Goal: Information Seeking & Learning: Learn about a topic

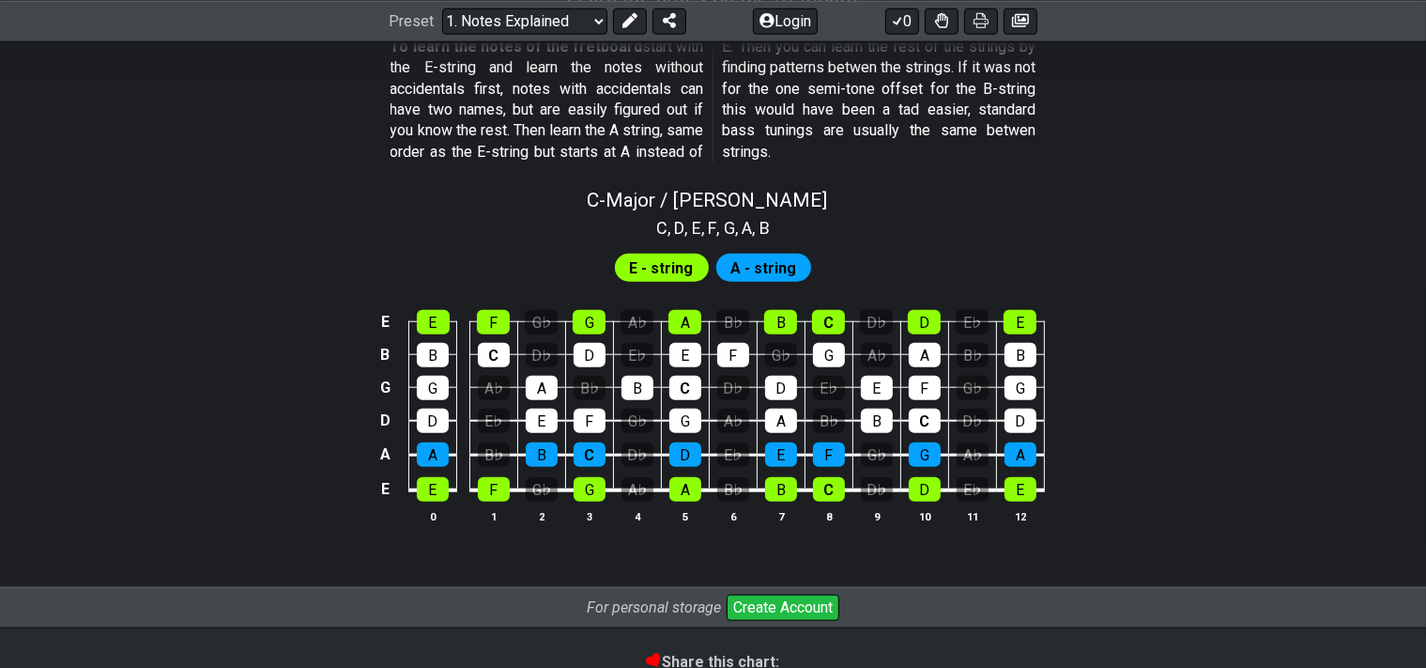
scroll to position [1784, 0]
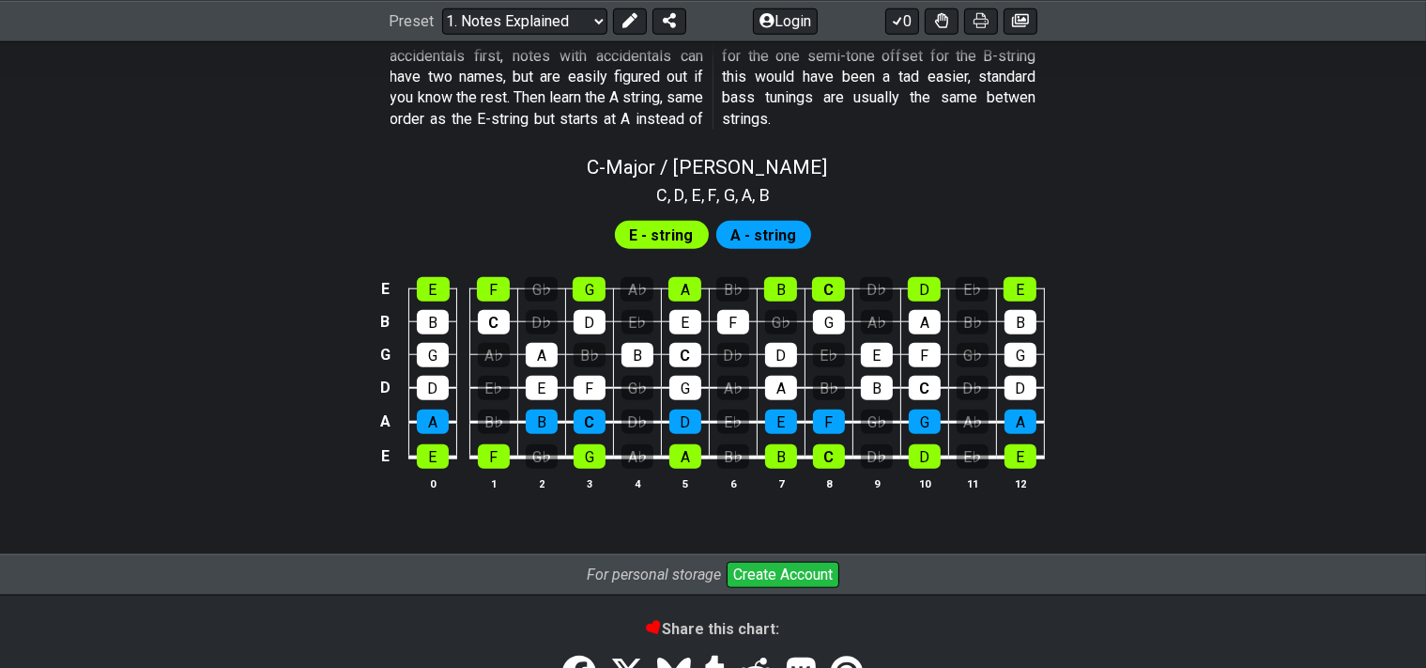
click at [700, 273] on td "A" at bounding box center [685, 272] width 48 height 33
click at [682, 288] on div "A" at bounding box center [685, 289] width 33 height 24
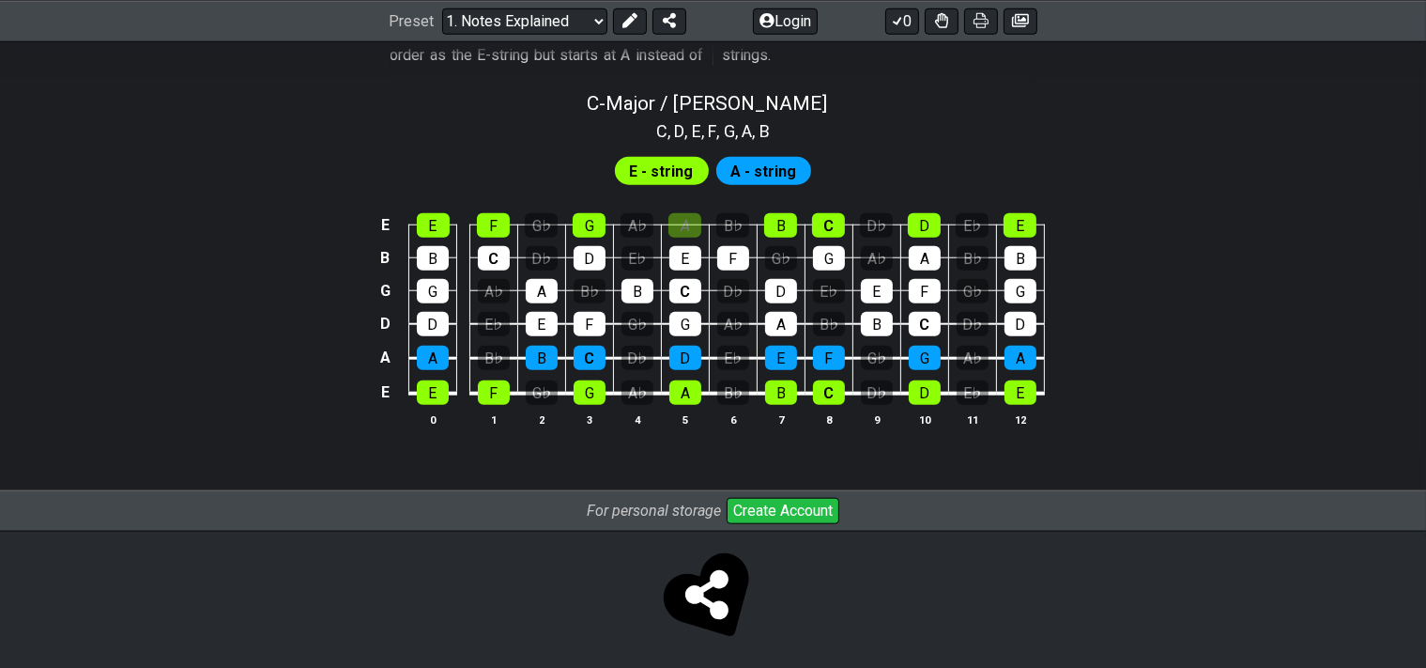
scroll to position [1855, 0]
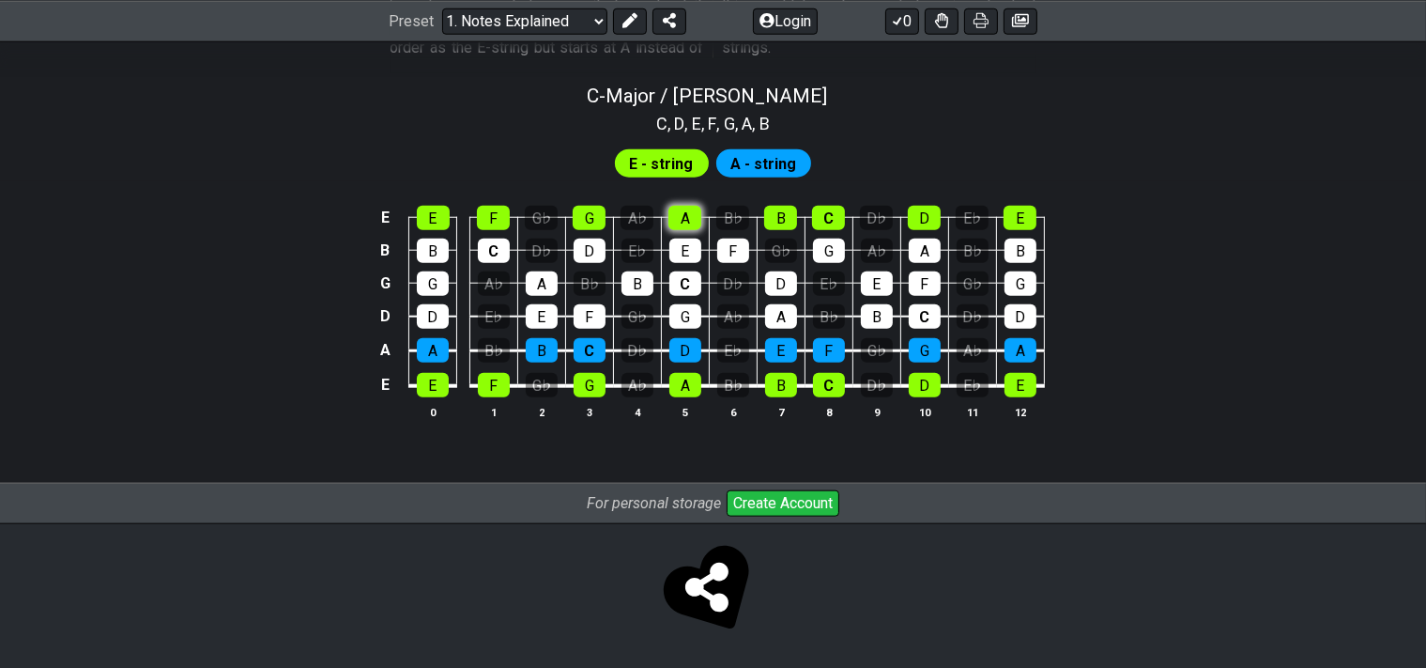
click at [675, 216] on div "A" at bounding box center [685, 218] width 33 height 24
click at [644, 216] on div "A♭" at bounding box center [637, 218] width 33 height 24
click at [642, 220] on div "A♭" at bounding box center [637, 218] width 33 height 24
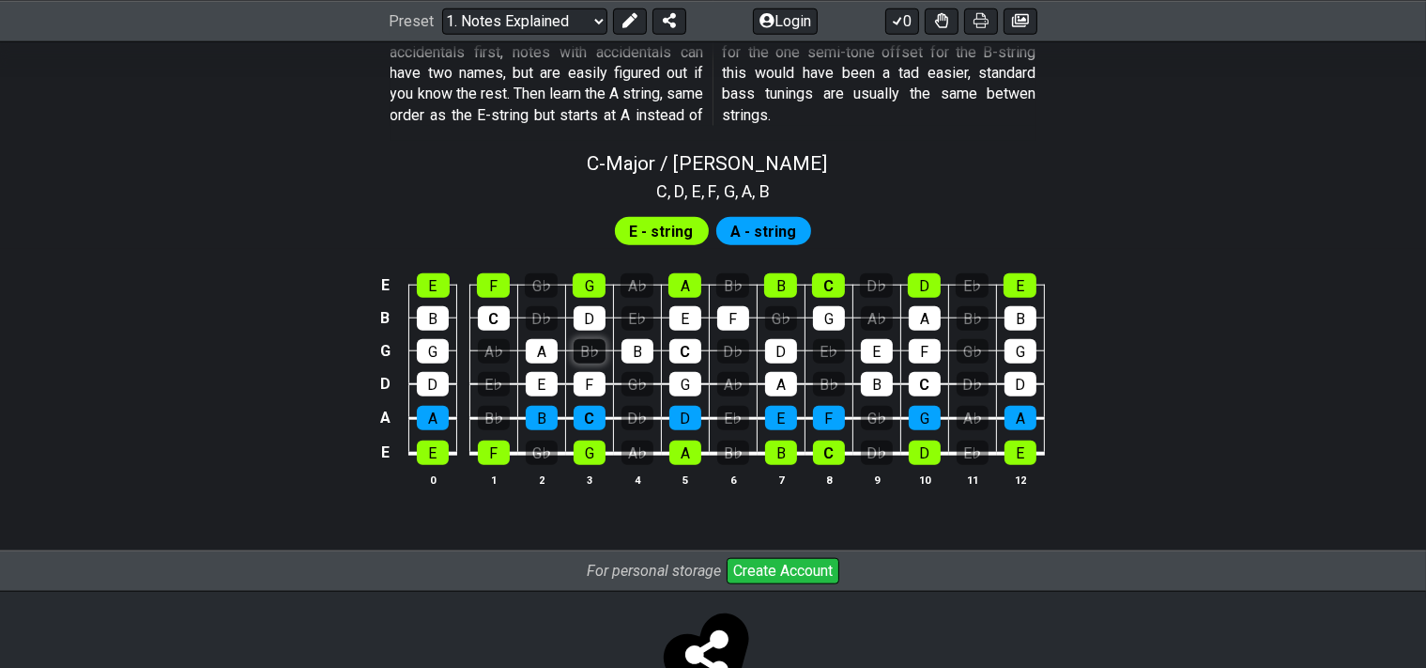
scroll to position [1756, 0]
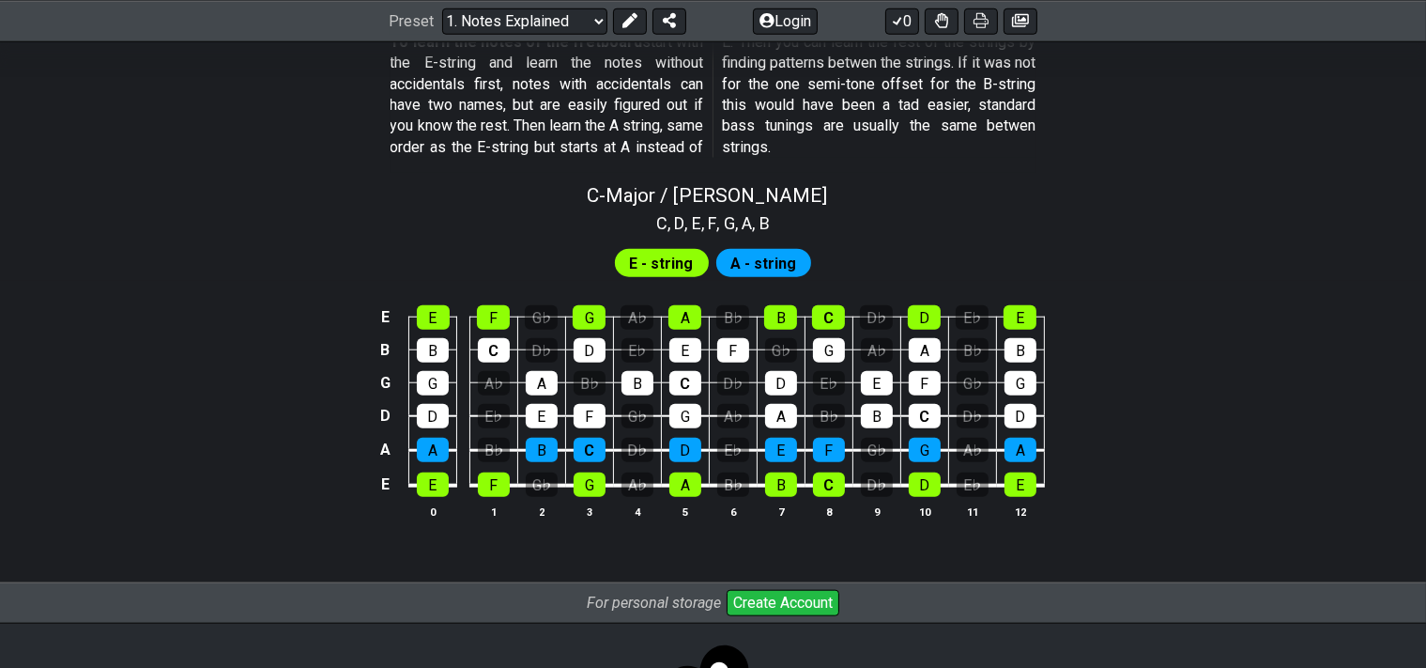
click at [761, 266] on span "A - string" at bounding box center [764, 263] width 66 height 27
click at [663, 253] on span "E - string" at bounding box center [662, 263] width 64 height 27
click at [639, 316] on div "A♭" at bounding box center [637, 317] width 33 height 24
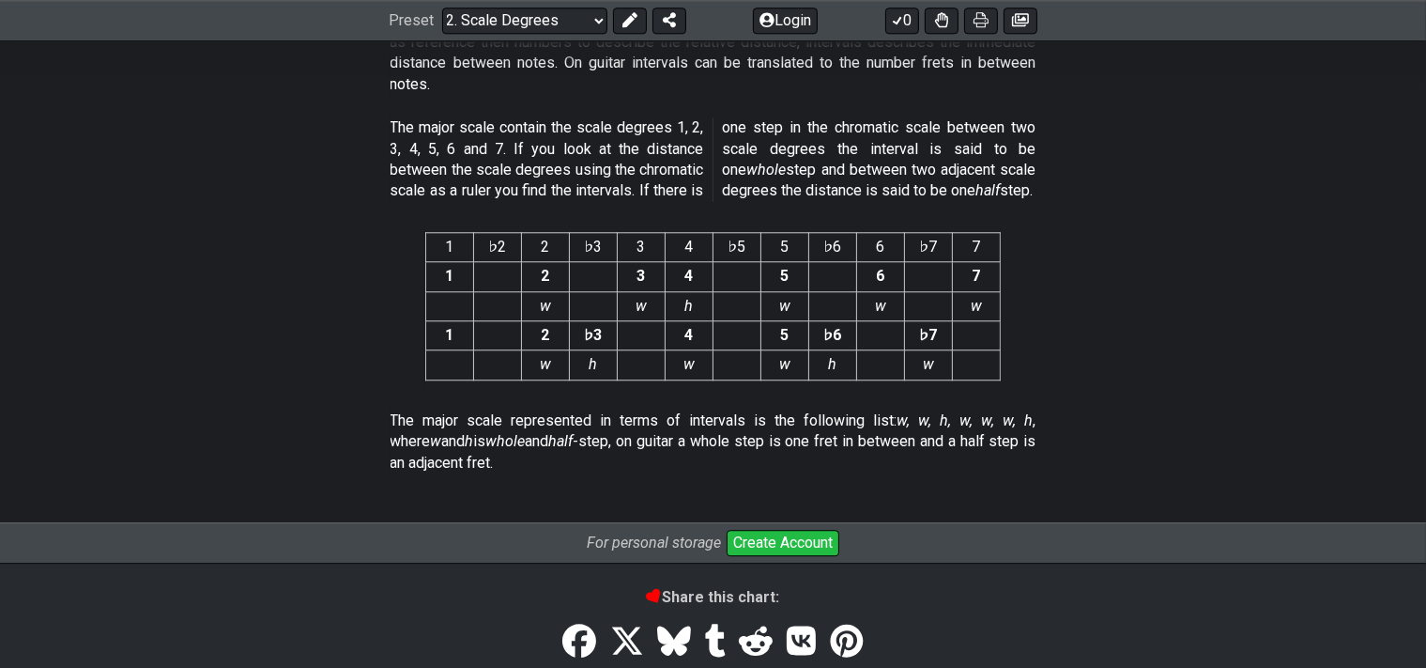
scroll to position [5060, 0]
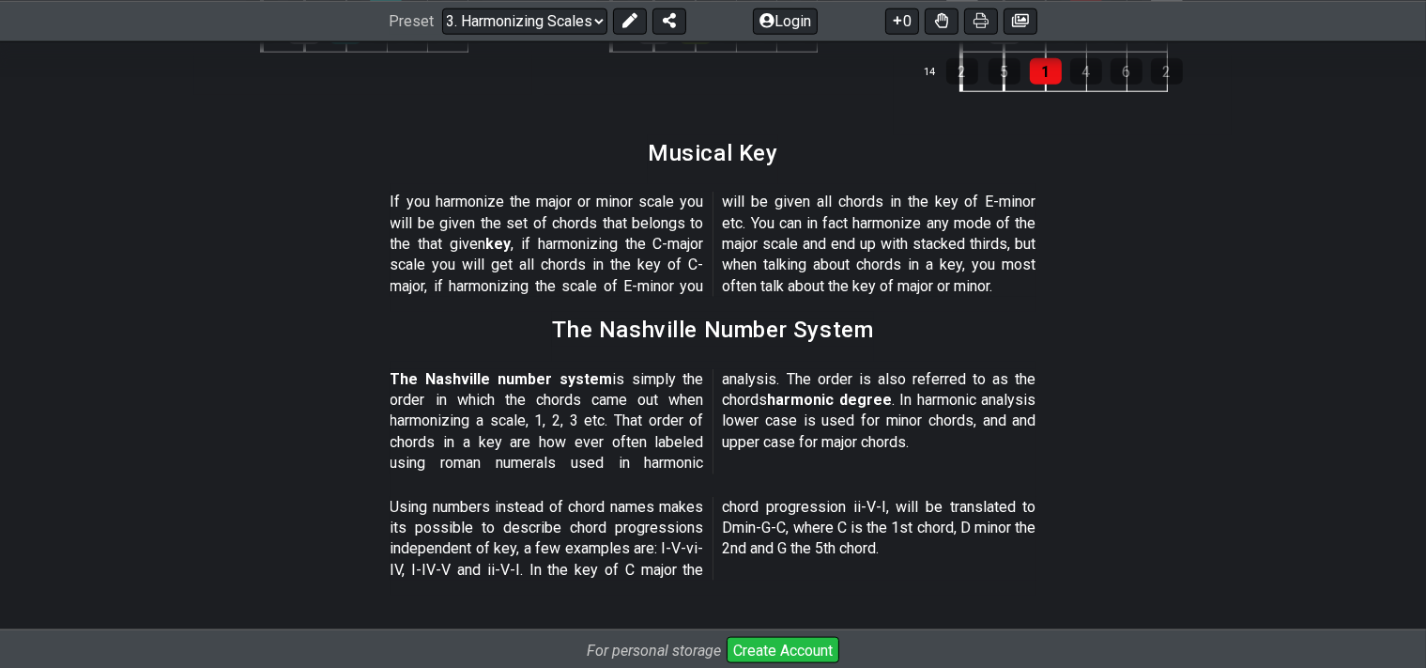
scroll to position [2181, 0]
